Goal: Task Accomplishment & Management: Use online tool/utility

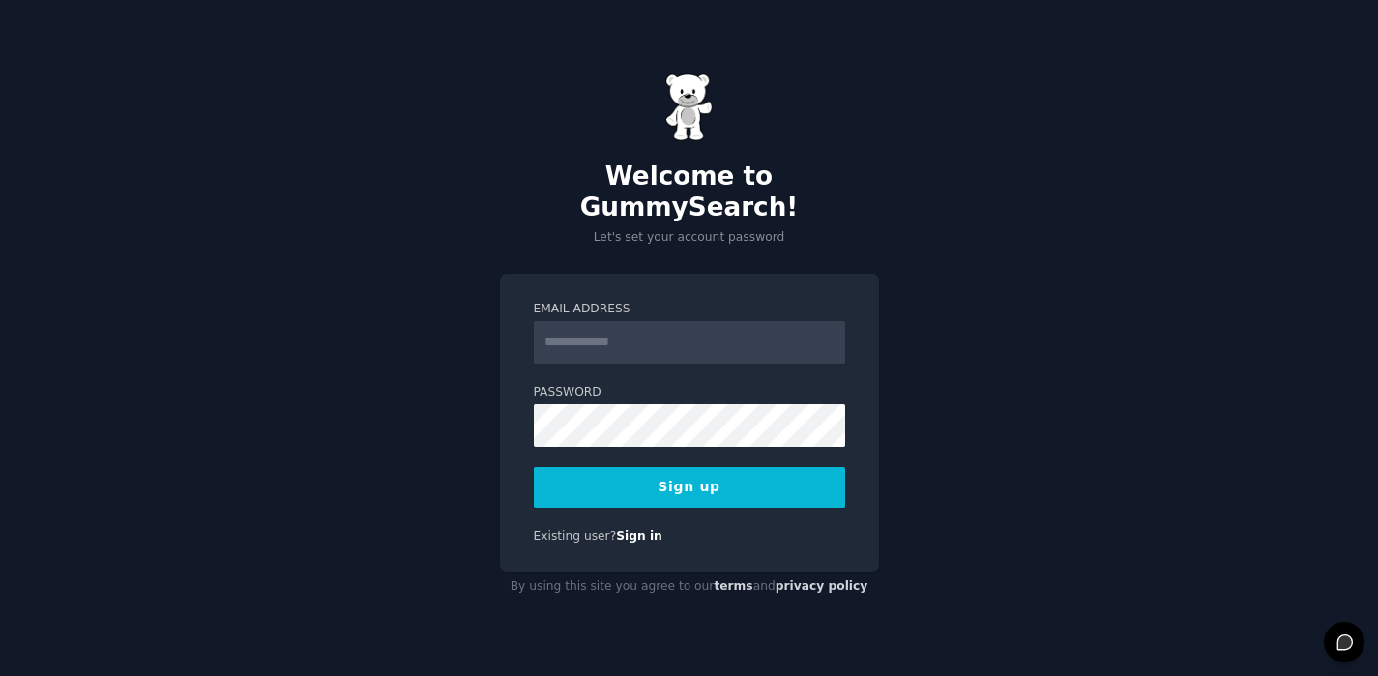
click at [675, 321] on input "Email Address" at bounding box center [689, 342] width 311 height 43
type input "**********"
click at [579, 475] on button "Sign up" at bounding box center [689, 487] width 311 height 41
click at [669, 484] on button "Sign up" at bounding box center [689, 487] width 311 height 41
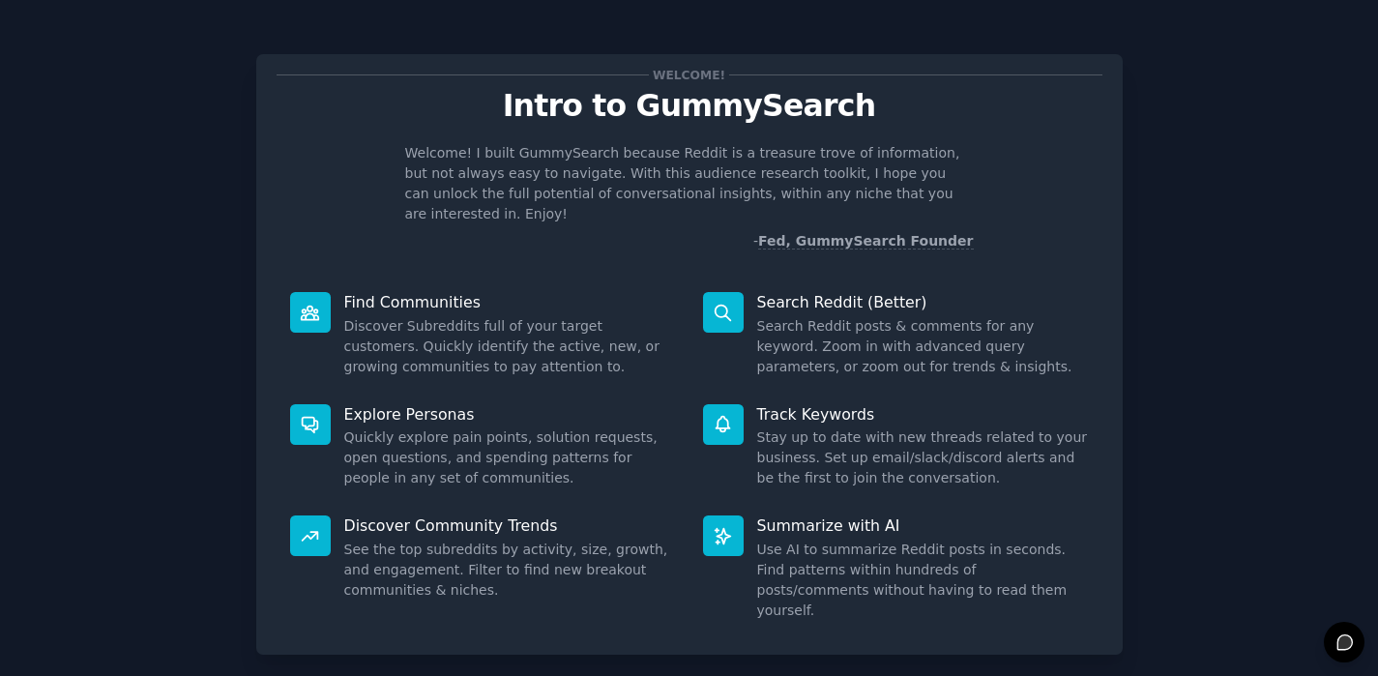
click at [720, 303] on icon at bounding box center [722, 313] width 20 height 20
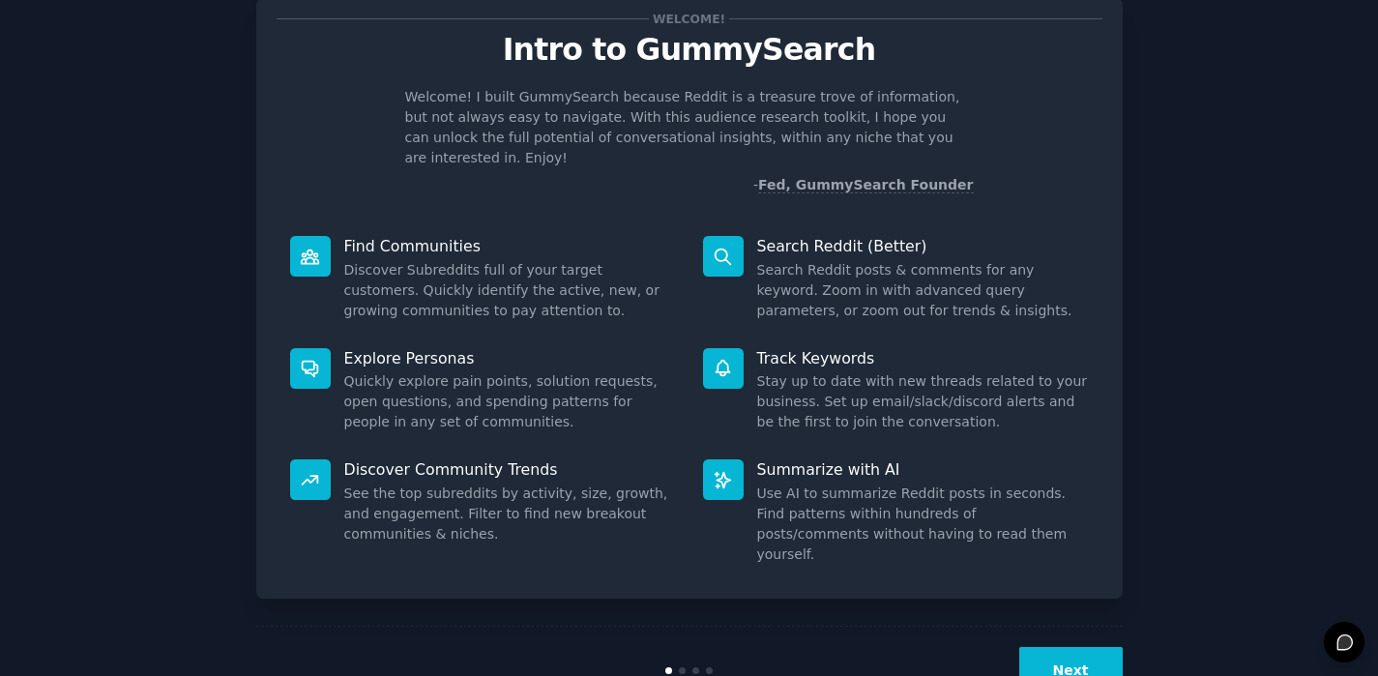
scroll to position [80, 0]
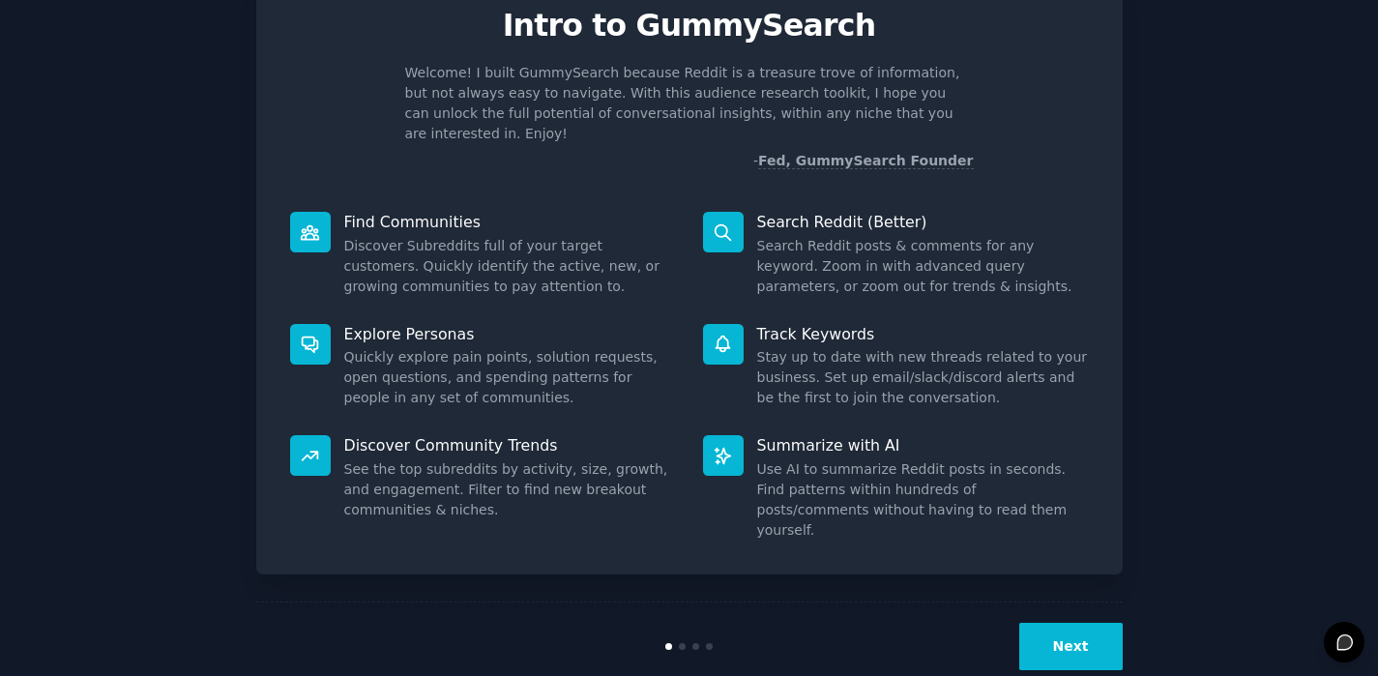
click at [1070, 623] on button "Next" at bounding box center [1070, 646] width 103 height 47
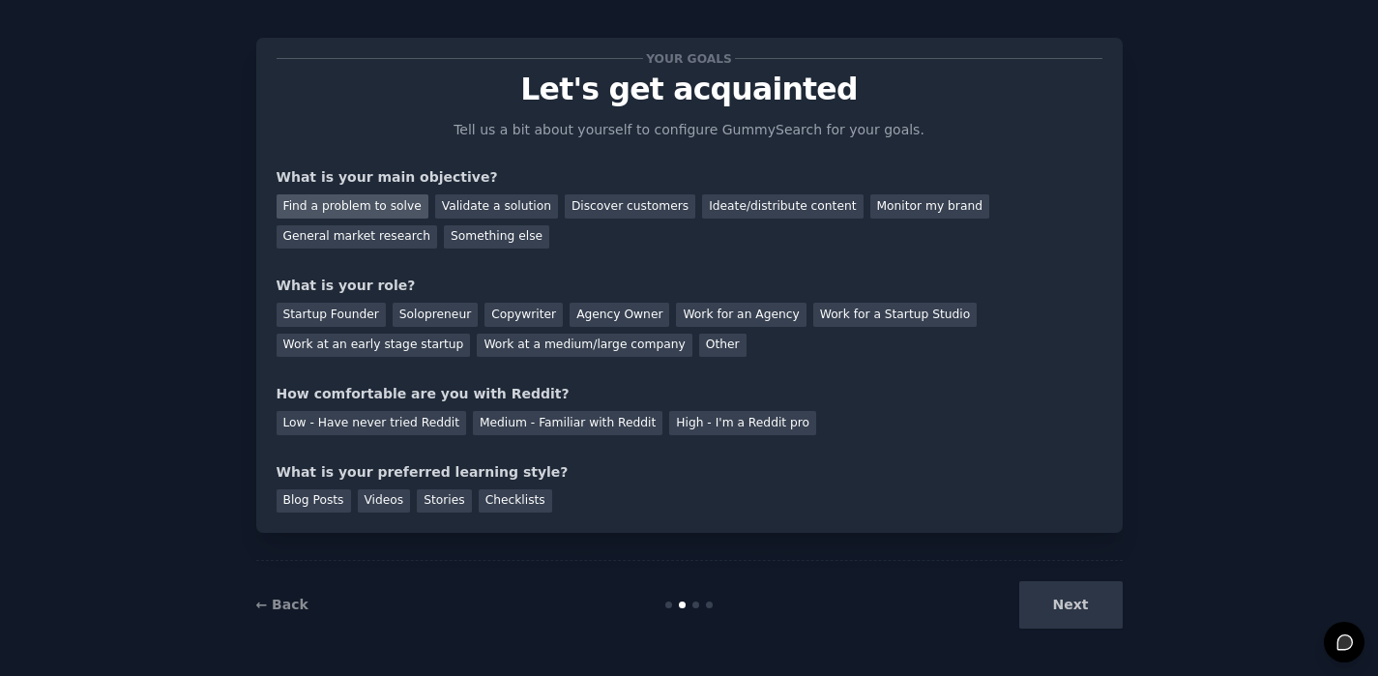
click at [391, 205] on div "Find a problem to solve" at bounding box center [352, 206] width 152 height 24
click at [436, 316] on div "Solopreneur" at bounding box center [435, 315] width 85 height 24
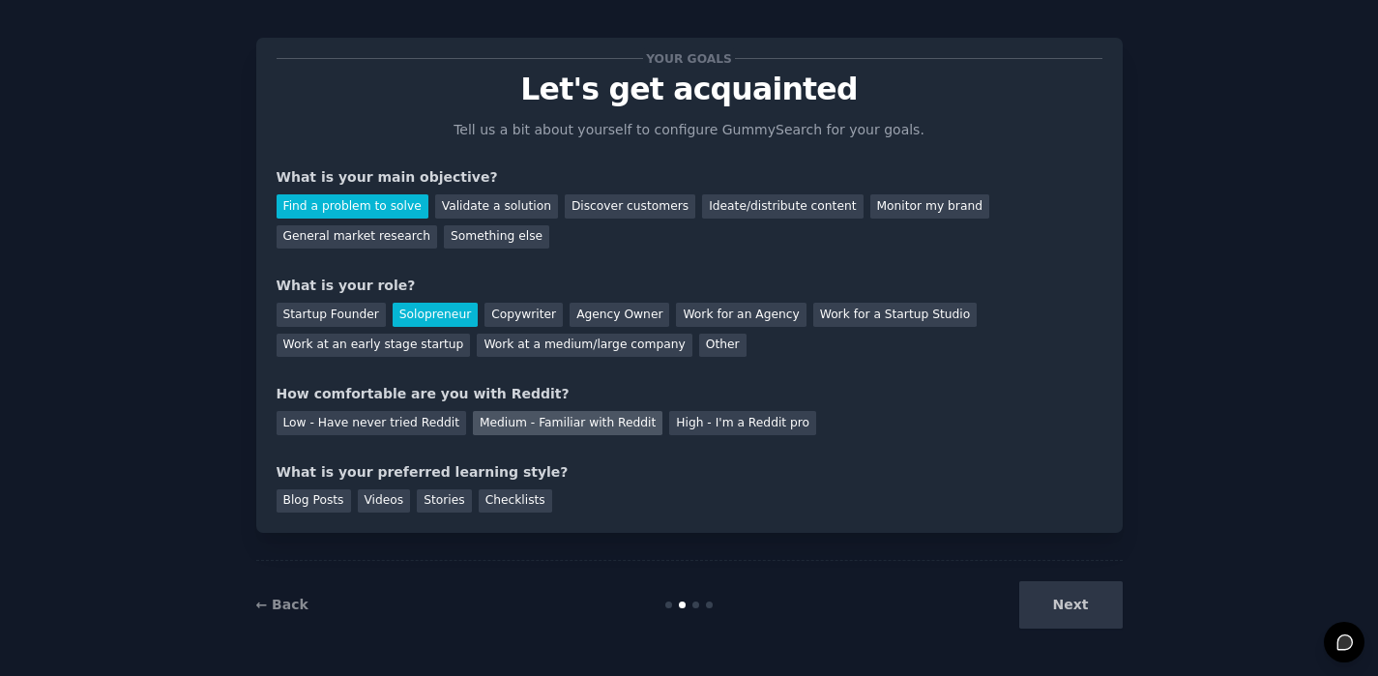
click at [531, 419] on div "Medium - Familiar with Reddit" at bounding box center [567, 423] width 189 height 24
click at [435, 505] on div "Stories" at bounding box center [444, 501] width 54 height 24
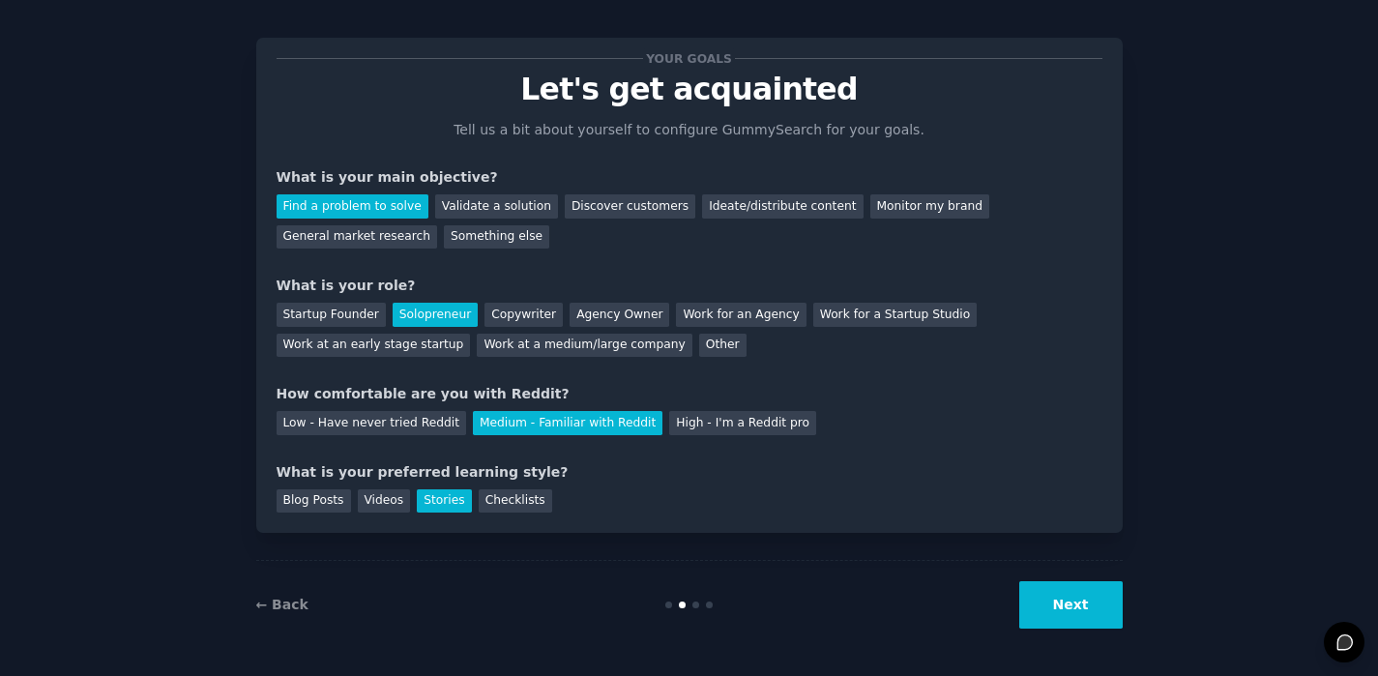
click at [1073, 613] on button "Next" at bounding box center [1070, 604] width 103 height 47
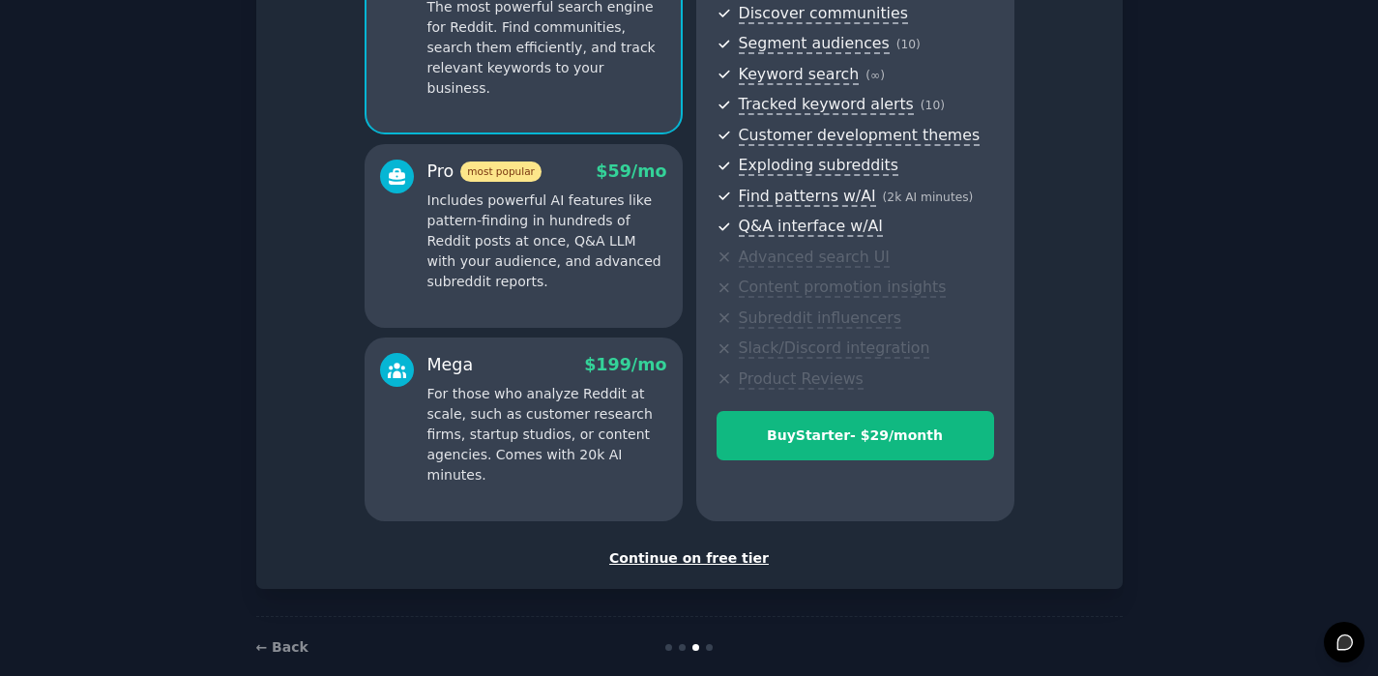
scroll to position [251, 0]
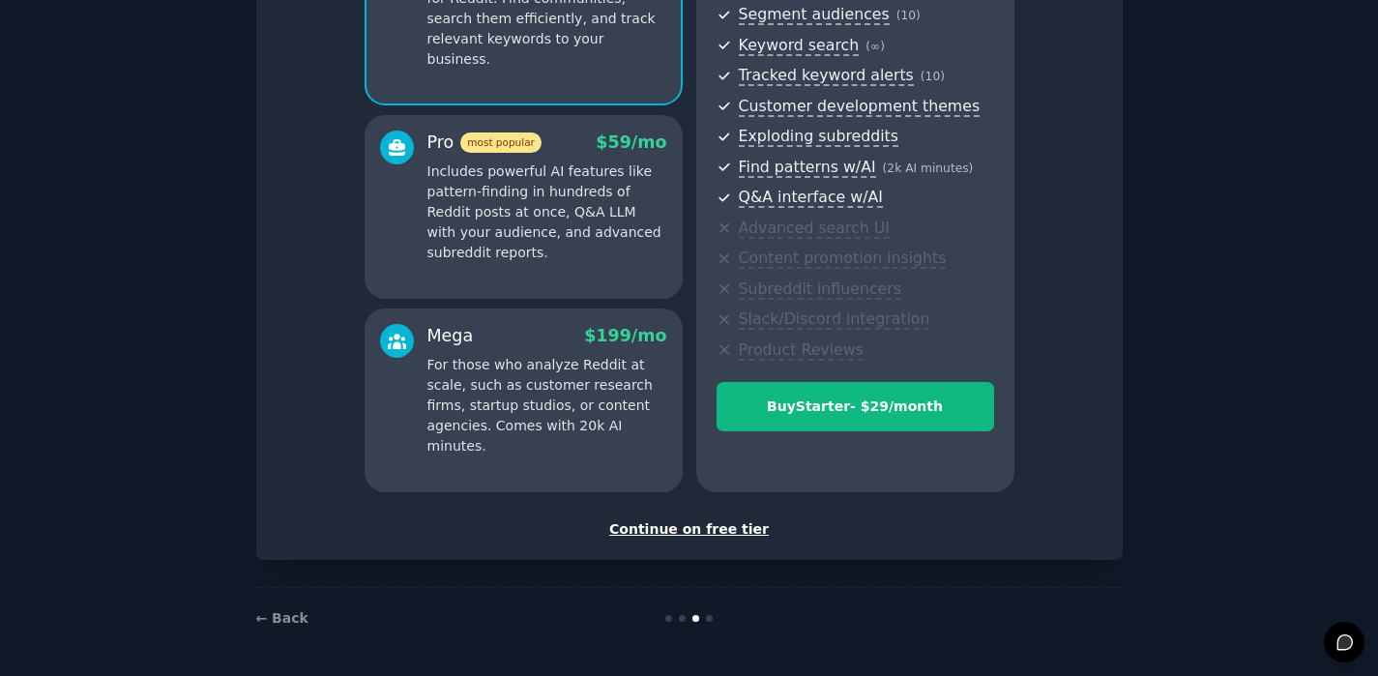
click at [677, 529] on div "Continue on free tier" at bounding box center [689, 529] width 826 height 20
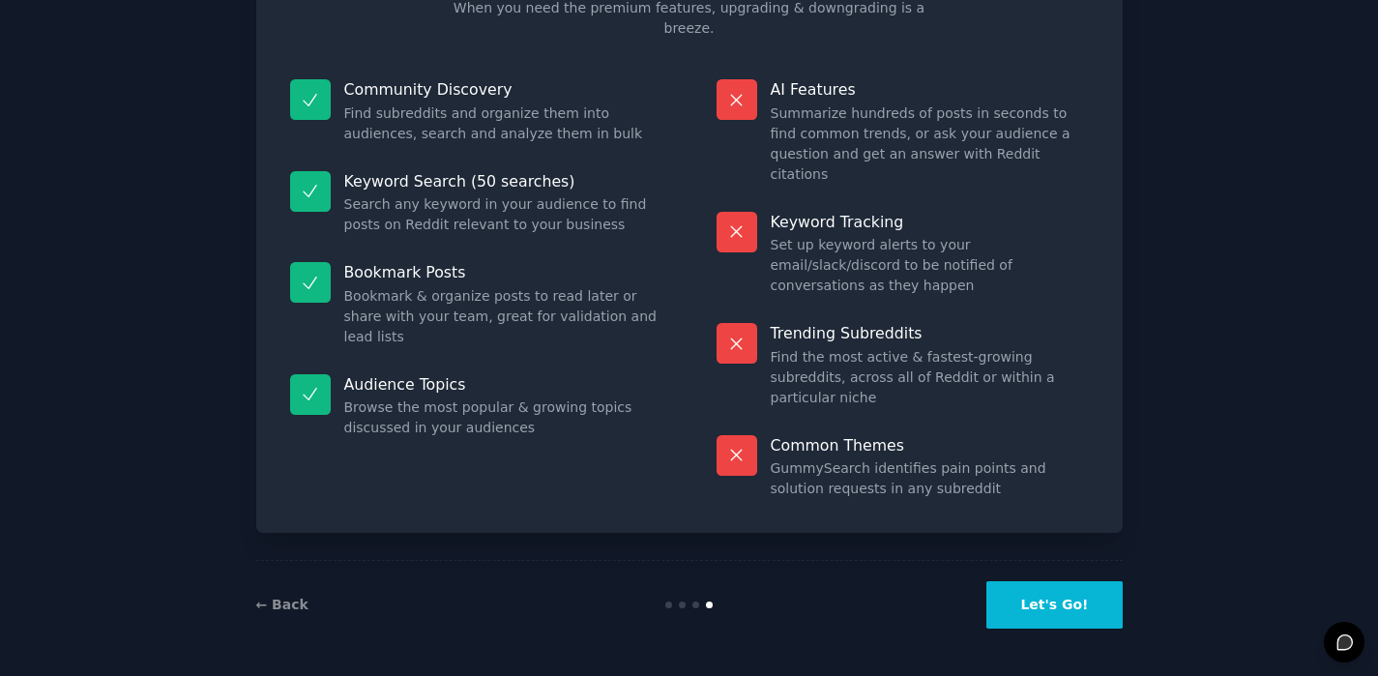
scroll to position [77, 0]
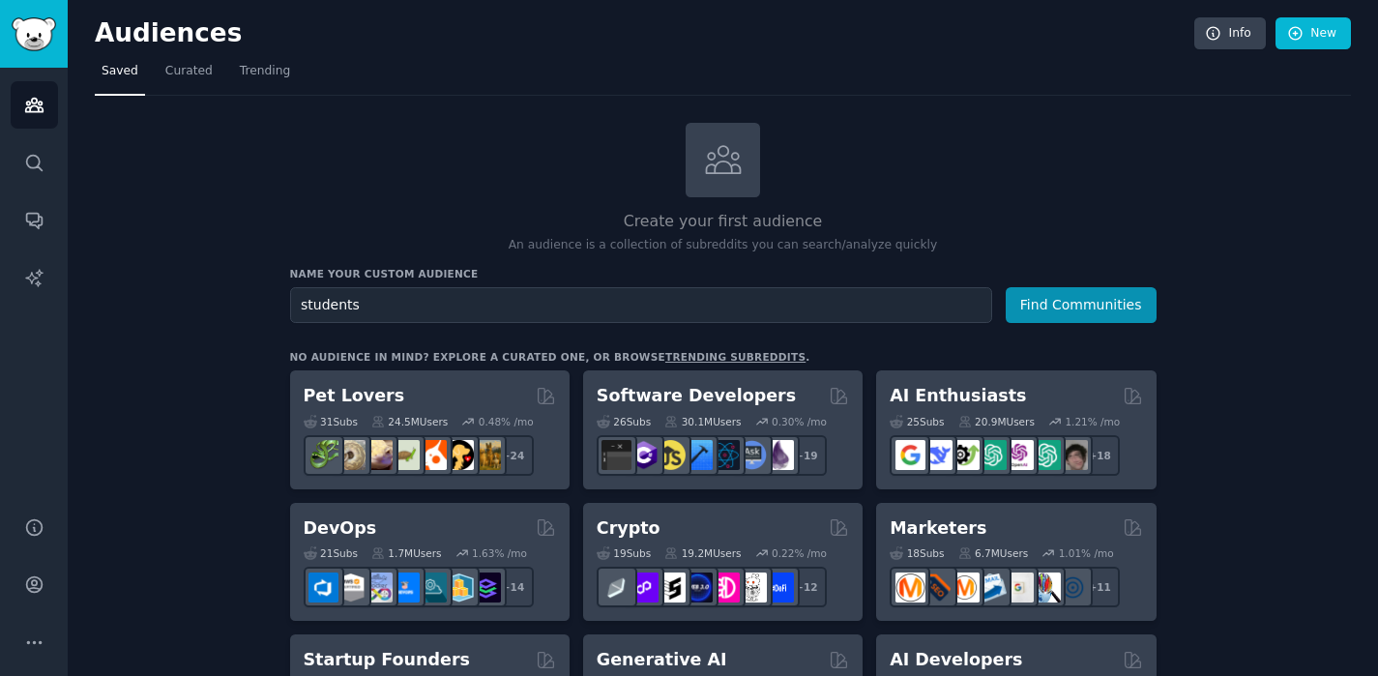
type input "students"
click at [1005, 287] on button "Find Communities" at bounding box center [1080, 305] width 151 height 36
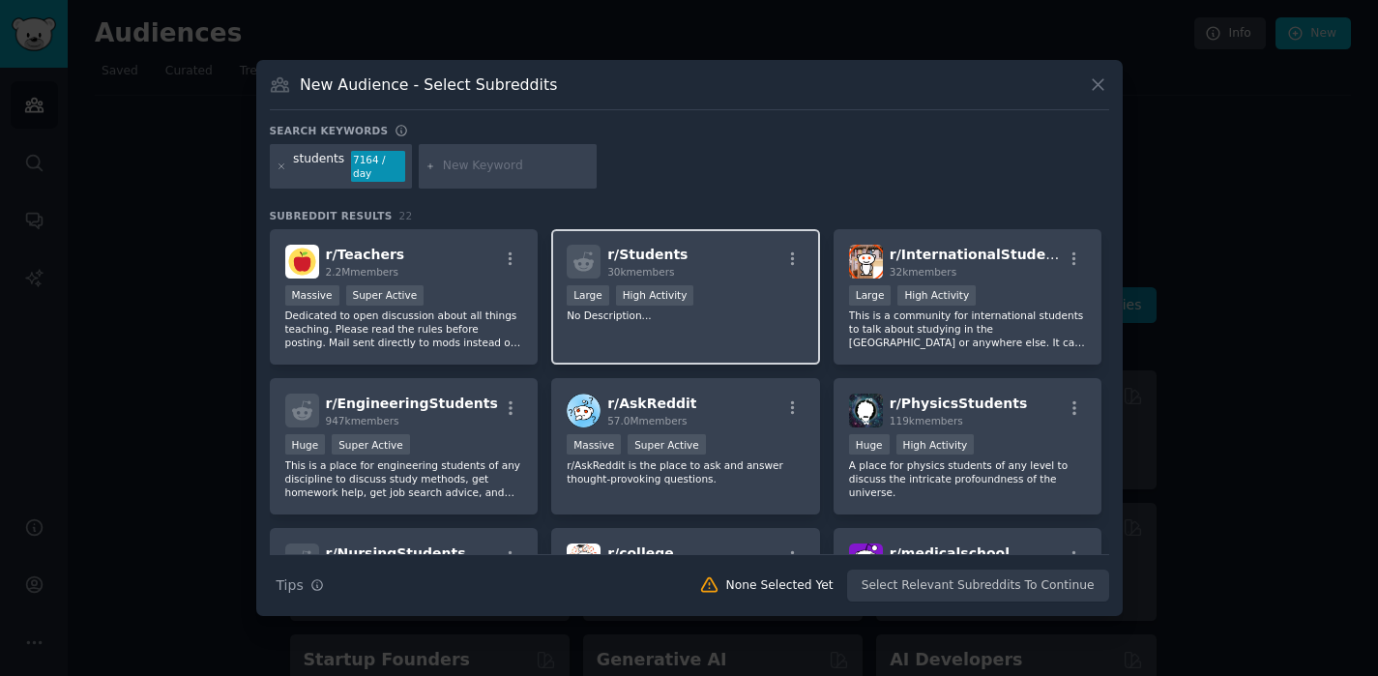
click at [755, 314] on p "No Description..." at bounding box center [686, 315] width 238 height 14
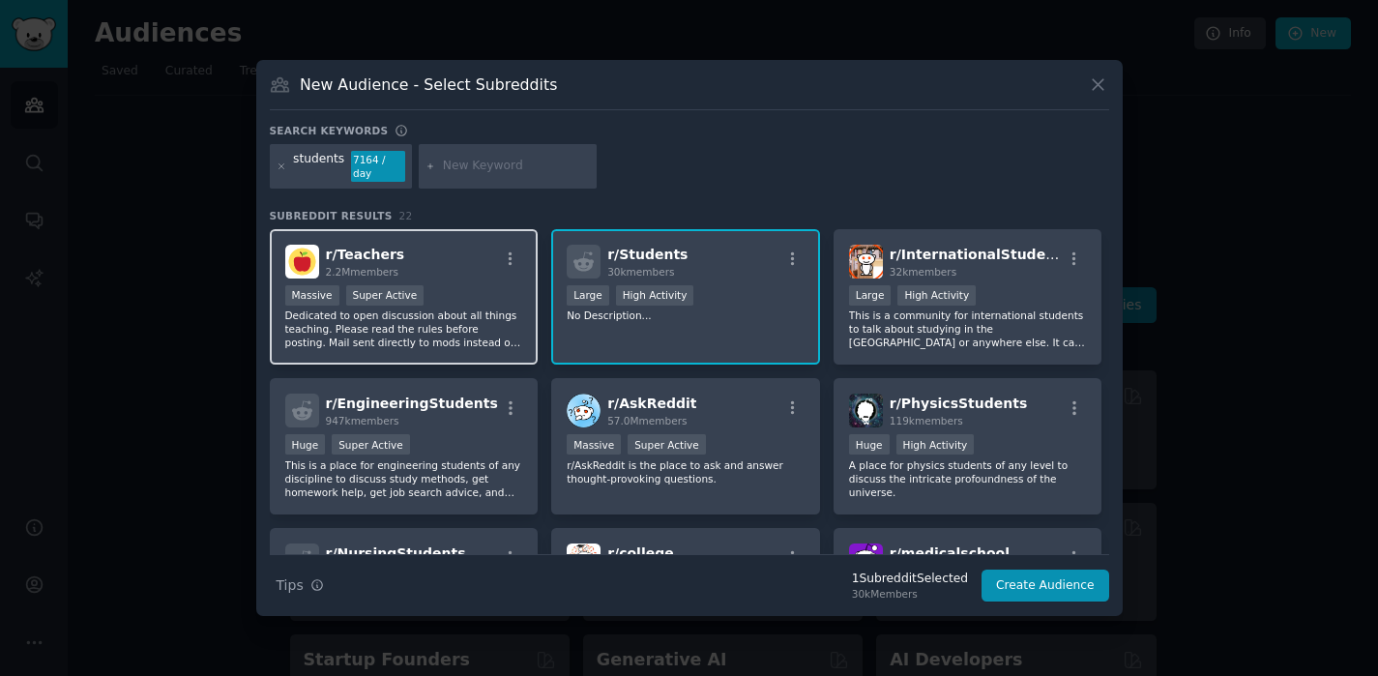
click at [446, 316] on p "Dedicated to open discussion about all things teaching. Please read the rules b…" at bounding box center [404, 328] width 238 height 41
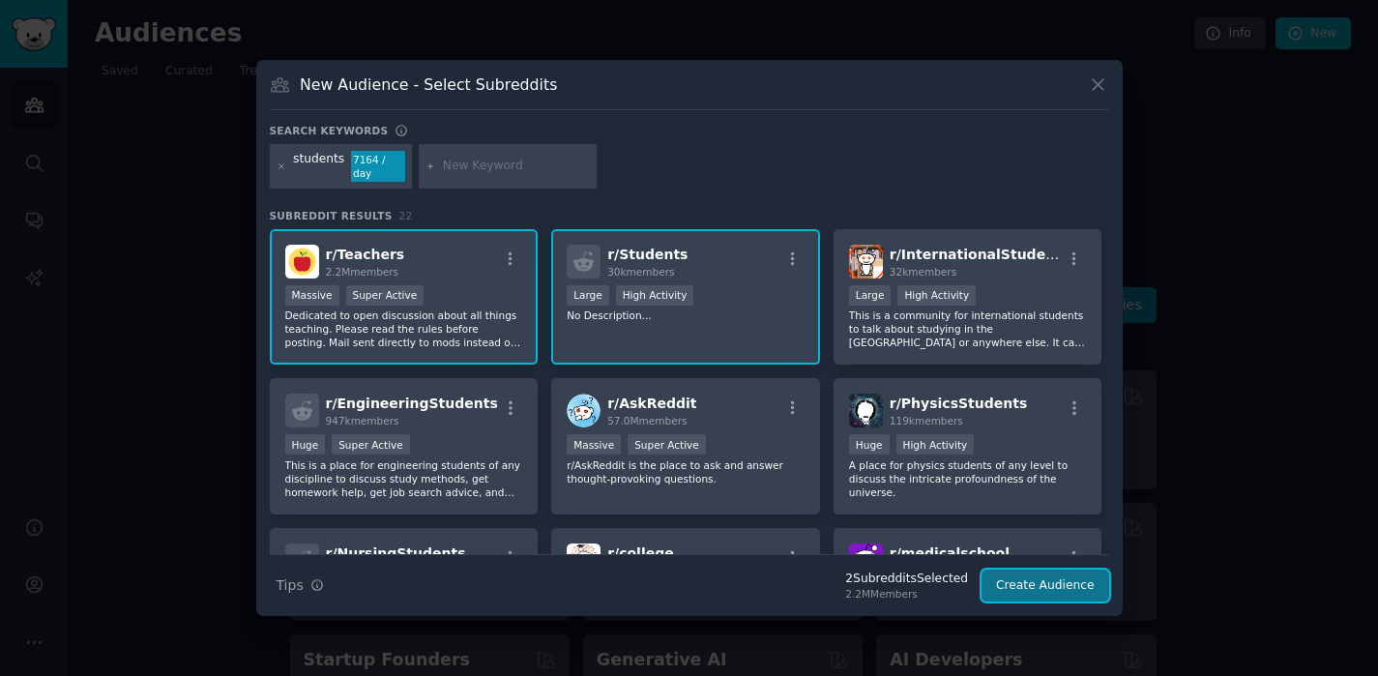
click at [1044, 579] on button "Create Audience" at bounding box center [1045, 585] width 128 height 33
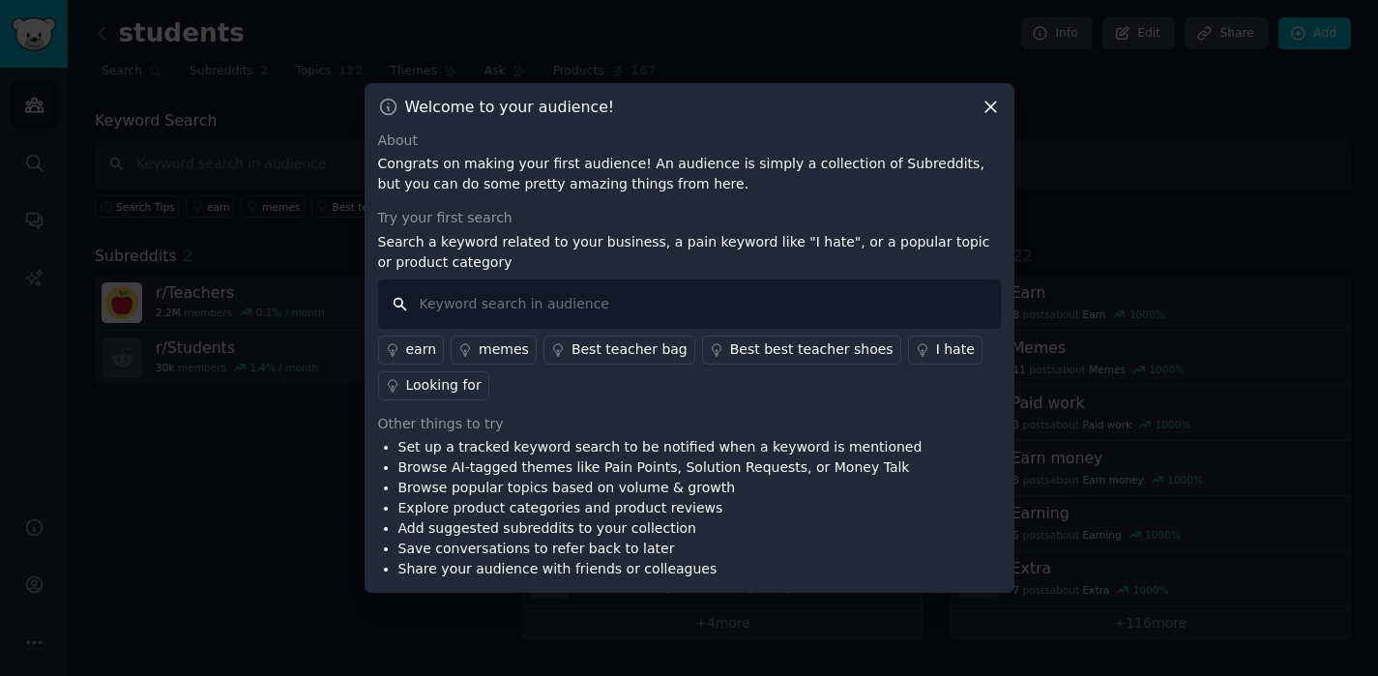
click at [769, 306] on input "text" at bounding box center [689, 303] width 623 height 49
type input "teaching activities"
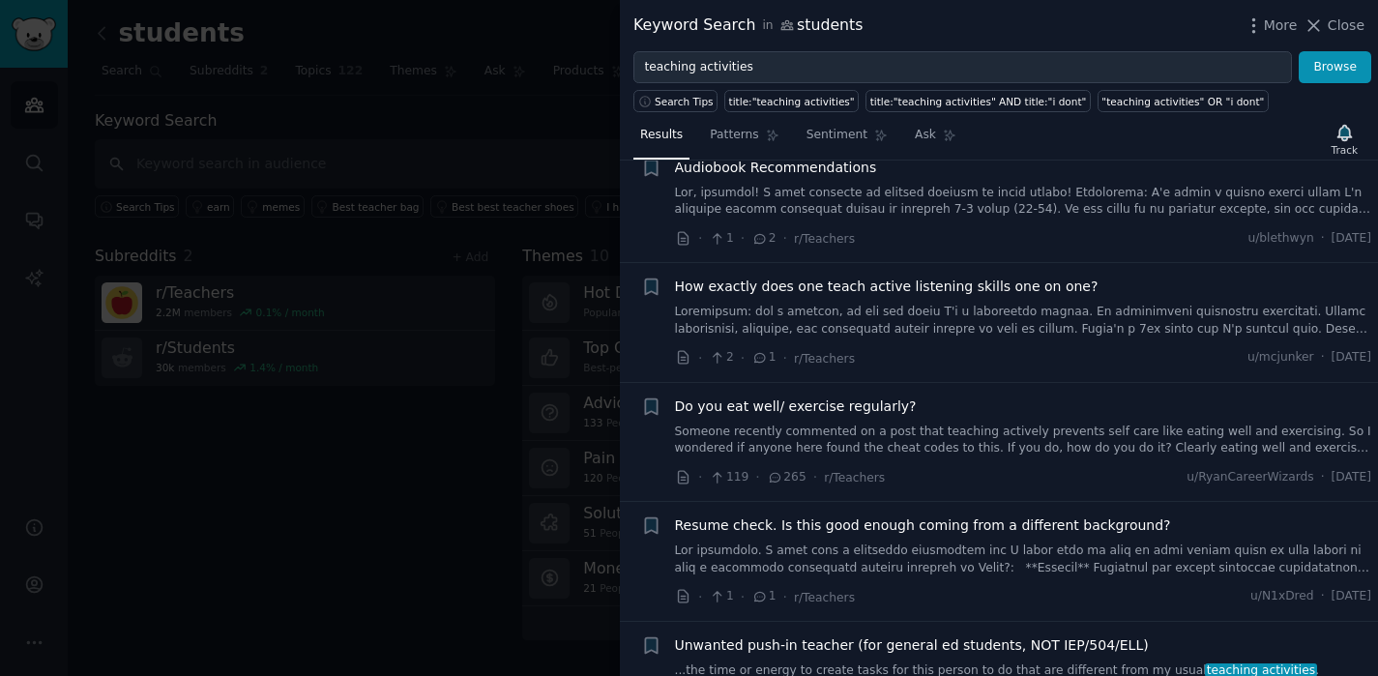
scroll to position [45, 0]
click at [859, 412] on span "Do you eat well/ exercise regularly?" at bounding box center [796, 408] width 242 height 20
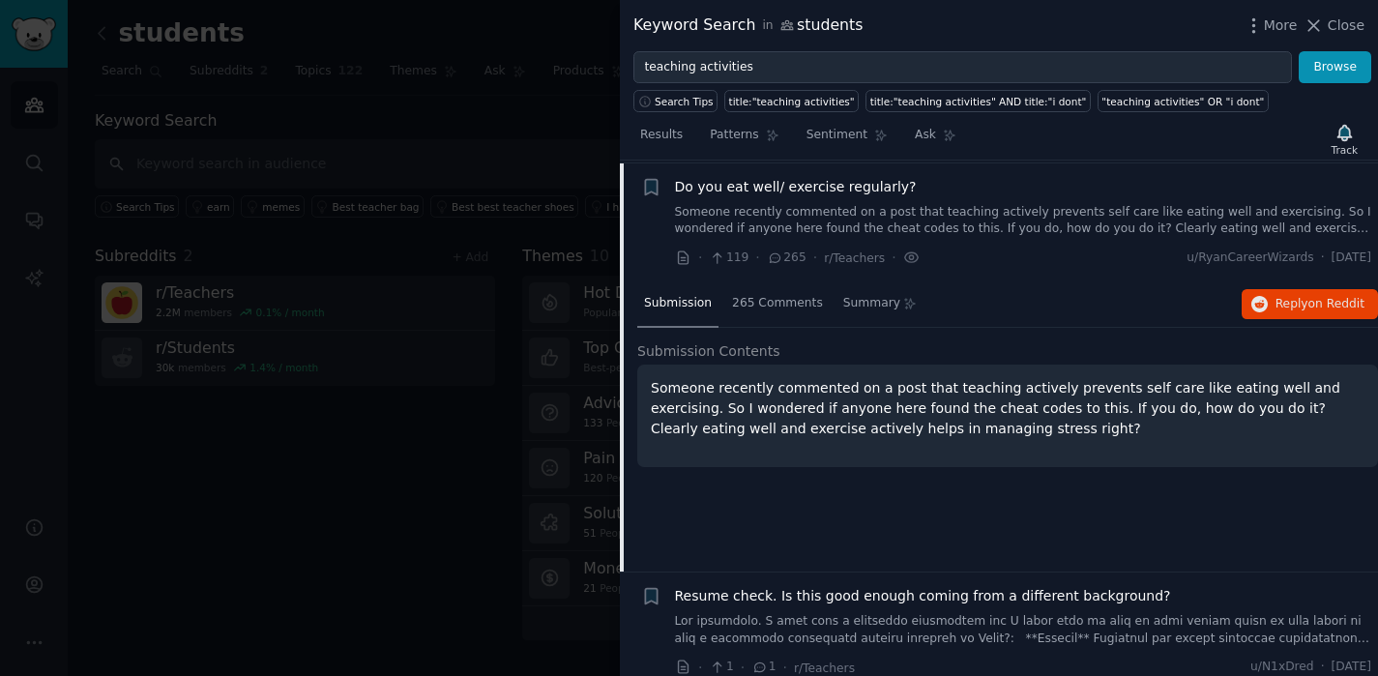
scroll to position [269, 0]
click at [878, 414] on p "Someone recently commented on a post that teaching actively prevents self care …" at bounding box center [1007, 406] width 713 height 61
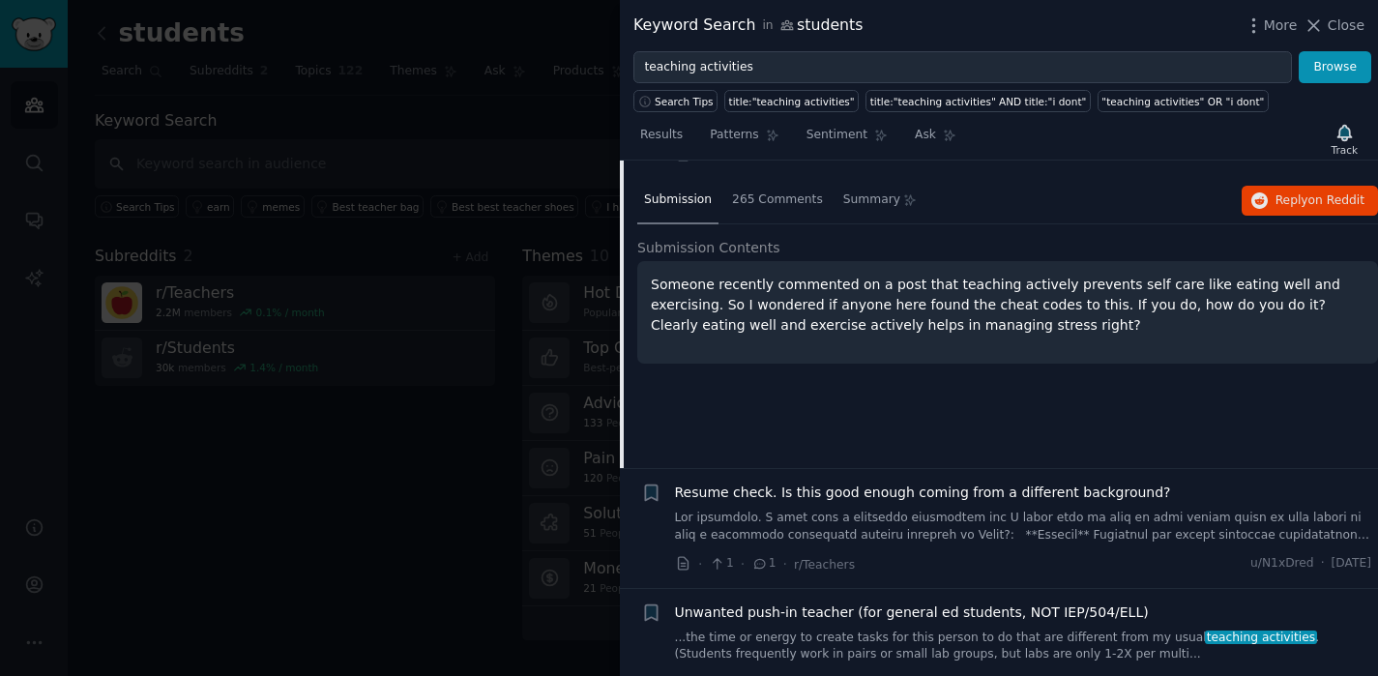
scroll to position [340, 0]
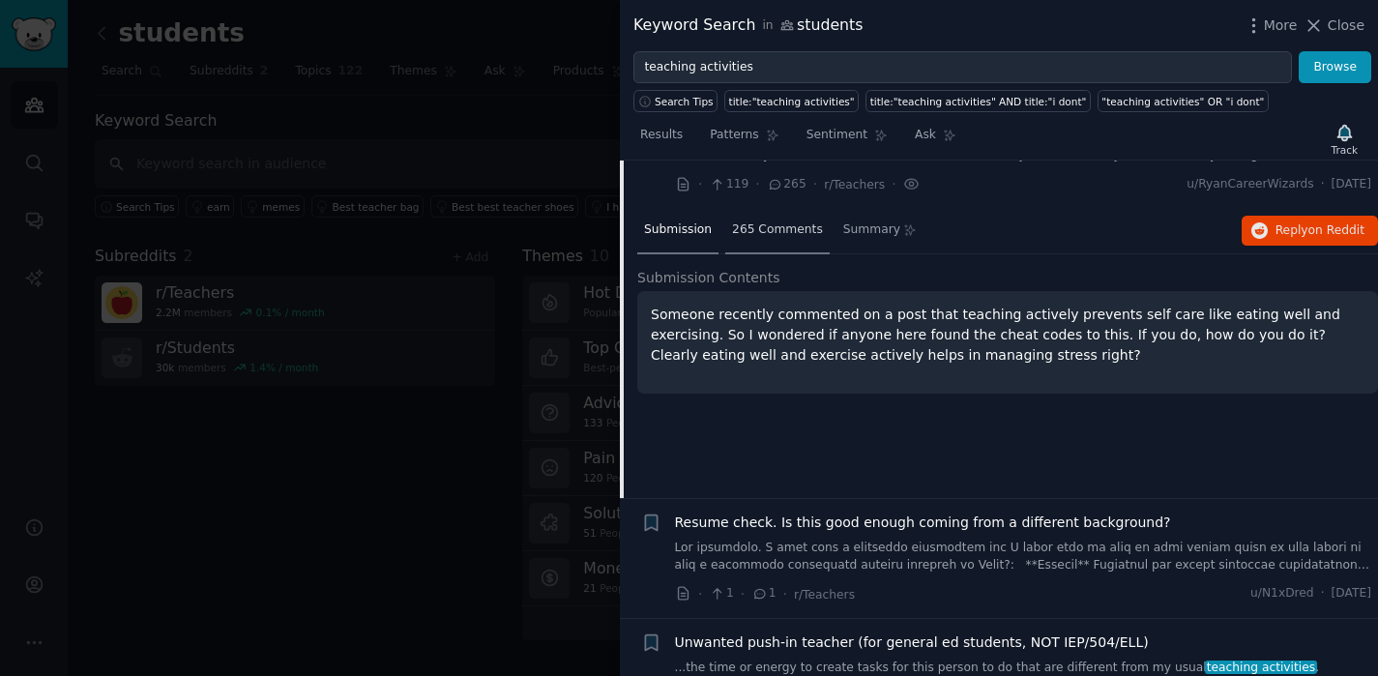
click at [764, 239] on div "265 Comments" at bounding box center [777, 231] width 104 height 46
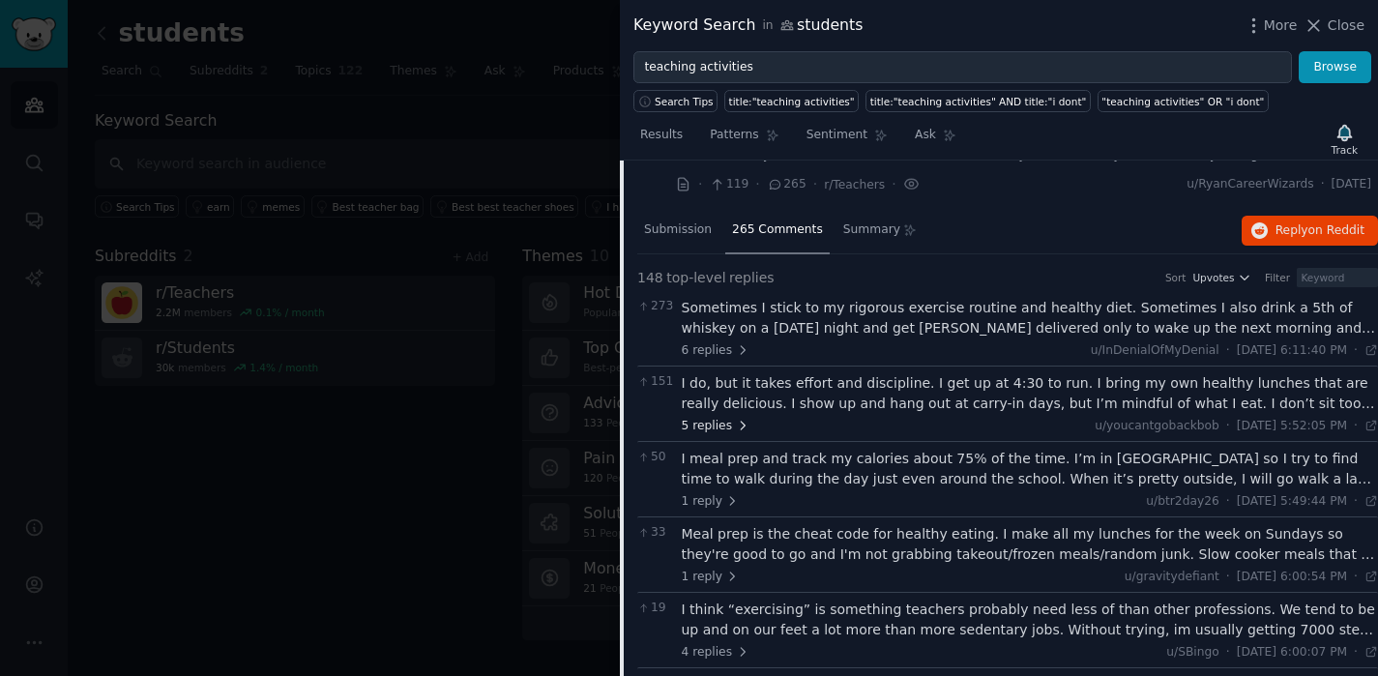
click at [714, 431] on span "5 replies" at bounding box center [716, 426] width 68 height 17
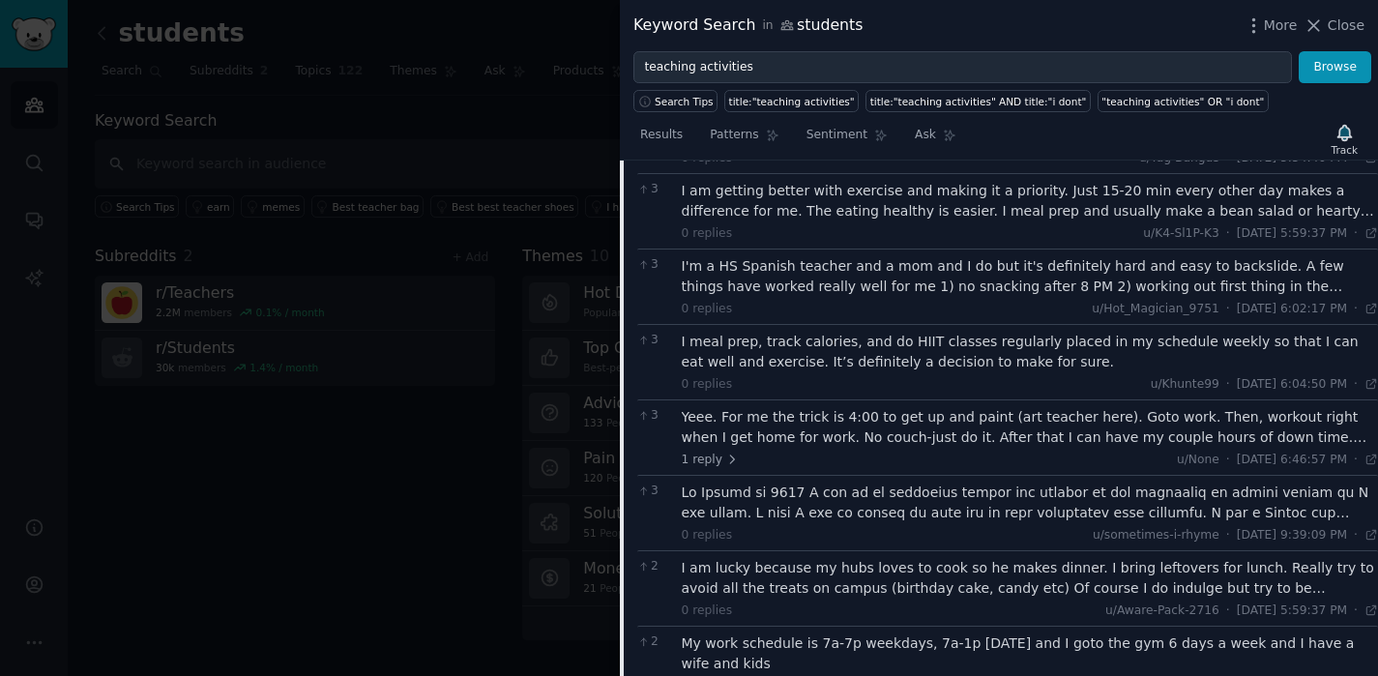
scroll to position [2009, 0]
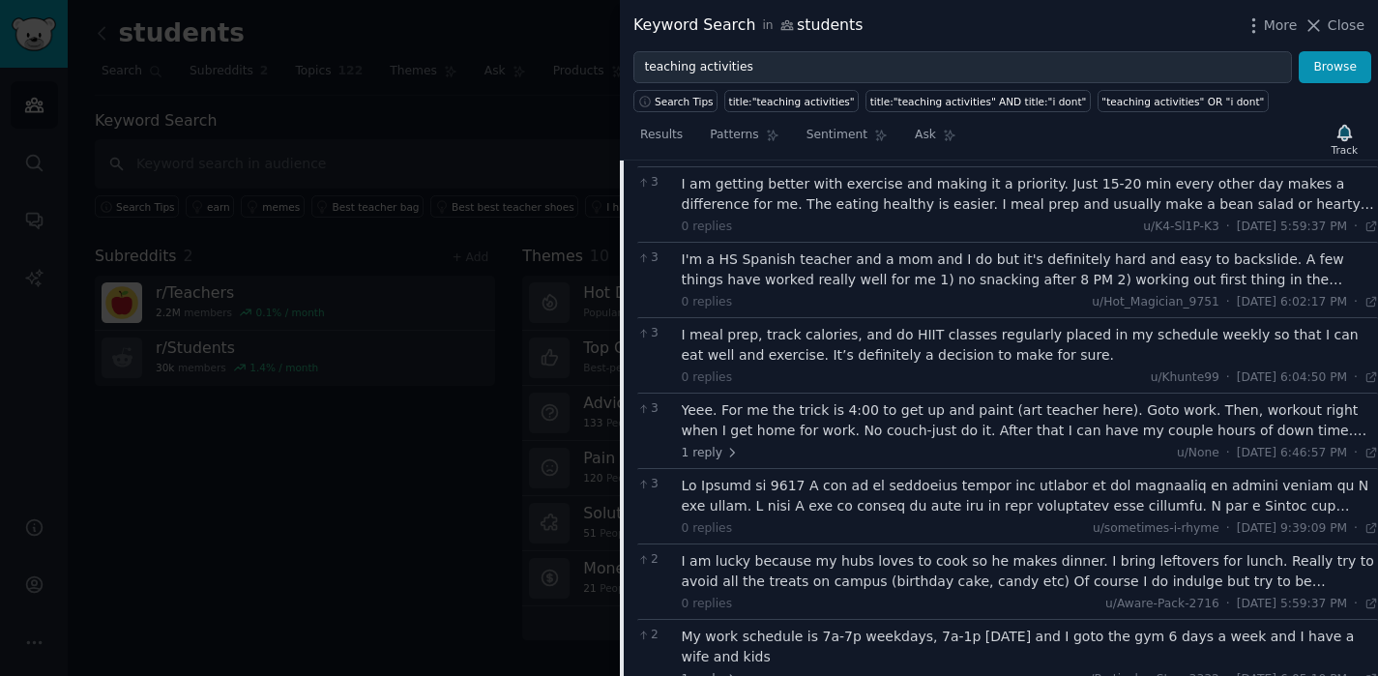
click at [850, 431] on div "Yeee. For me the trick is 4:00 to get up and paint (art teacher here). Goto wor…" at bounding box center [1030, 420] width 697 height 41
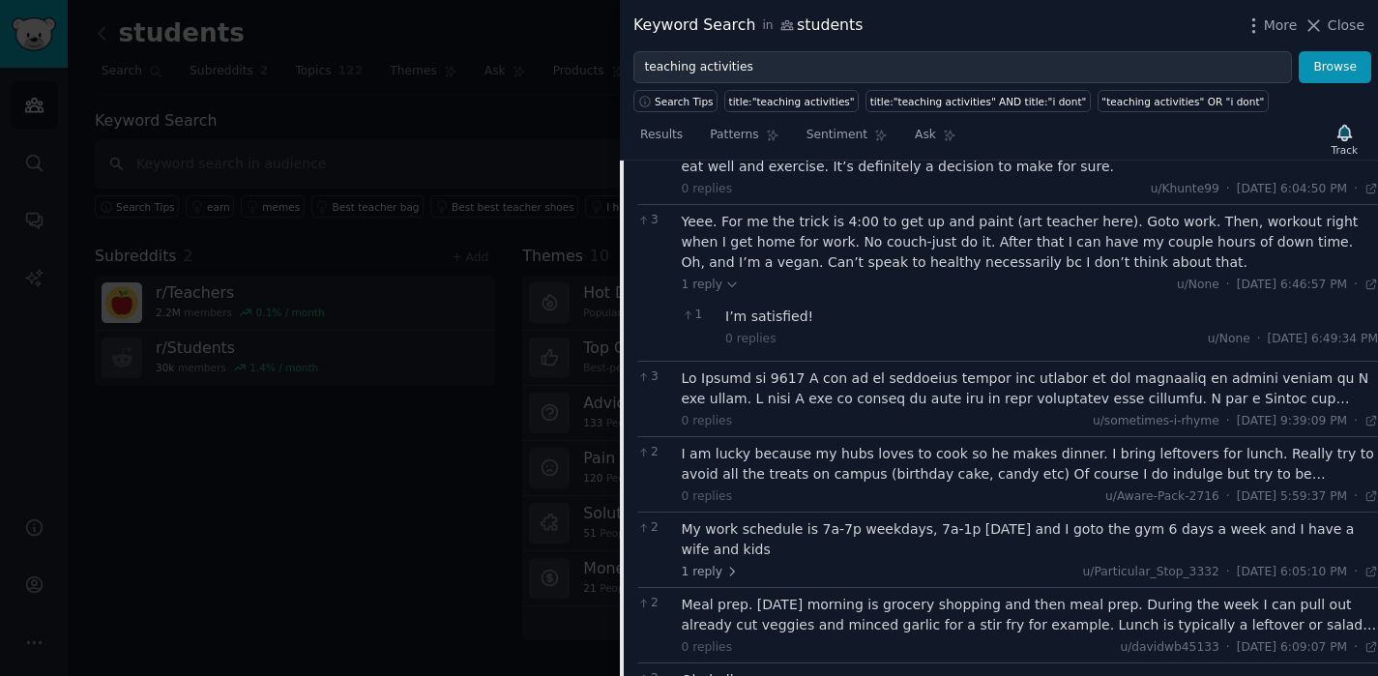
scroll to position [2204, 0]
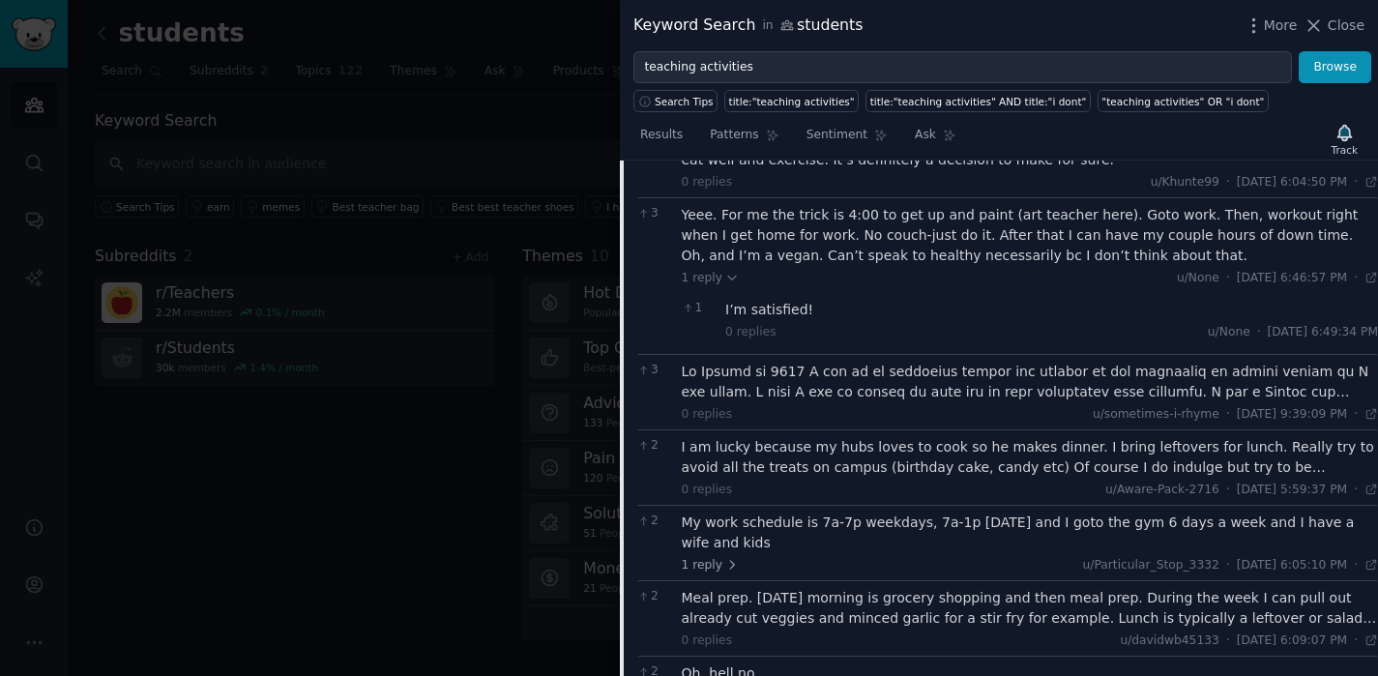
click at [865, 401] on div "0 replies u/sometimes-i-rhyme · [DATE] 9:39:09 PM Sun 1/19/2025 ·" at bounding box center [1030, 392] width 697 height 61
click at [865, 397] on div at bounding box center [1030, 382] width 697 height 41
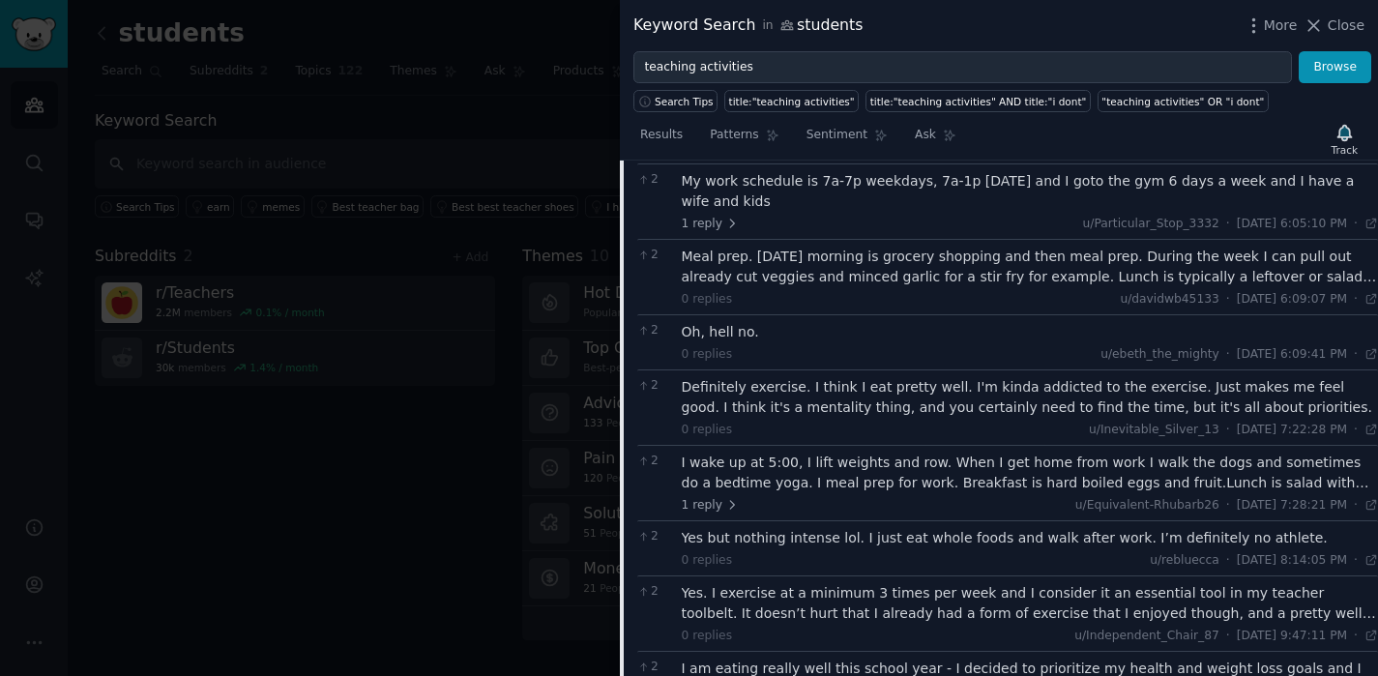
scroll to position [2872, 0]
